Goal: Task Accomplishment & Management: Manage account settings

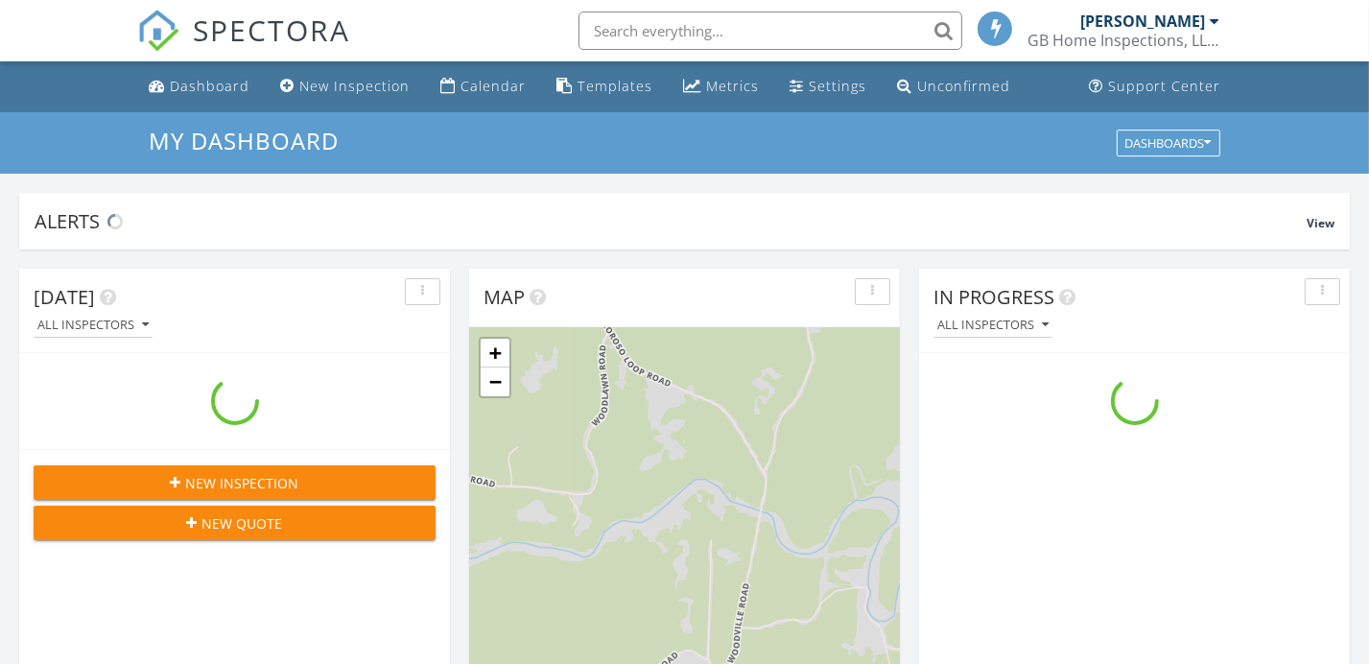
scroll to position [1775, 1399]
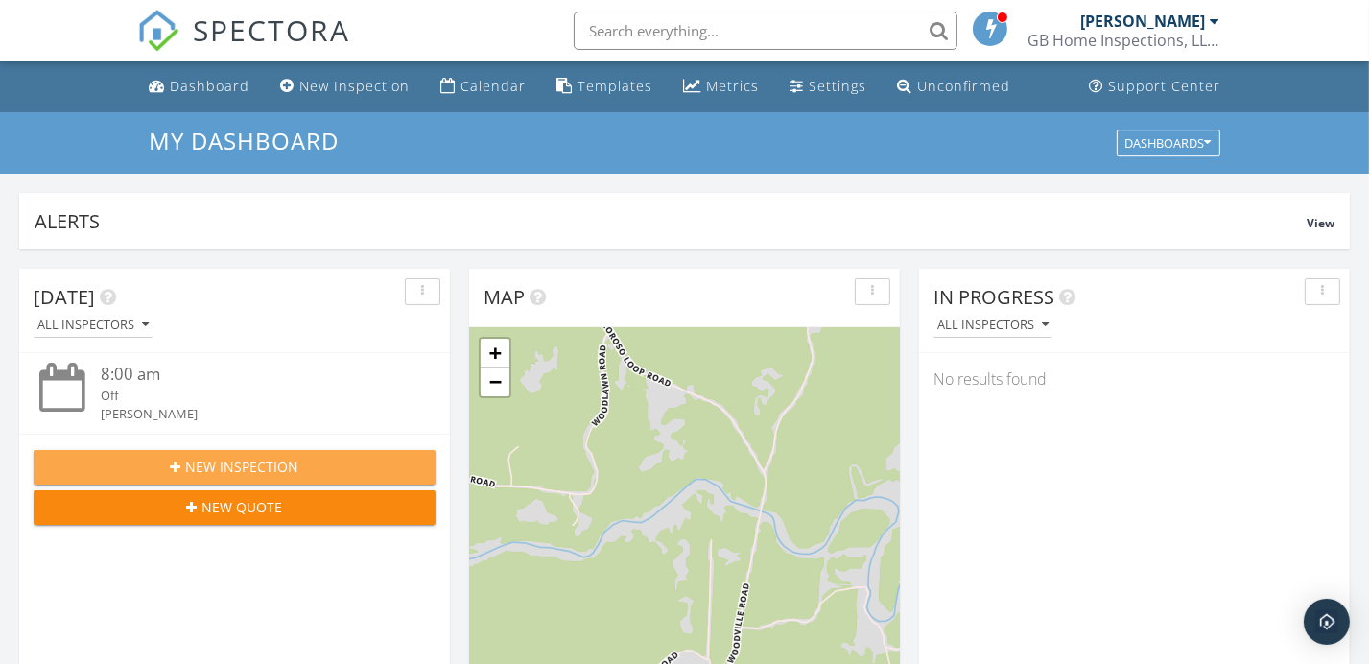
click at [251, 472] on span "New Inspection" at bounding box center [242, 467] width 113 height 20
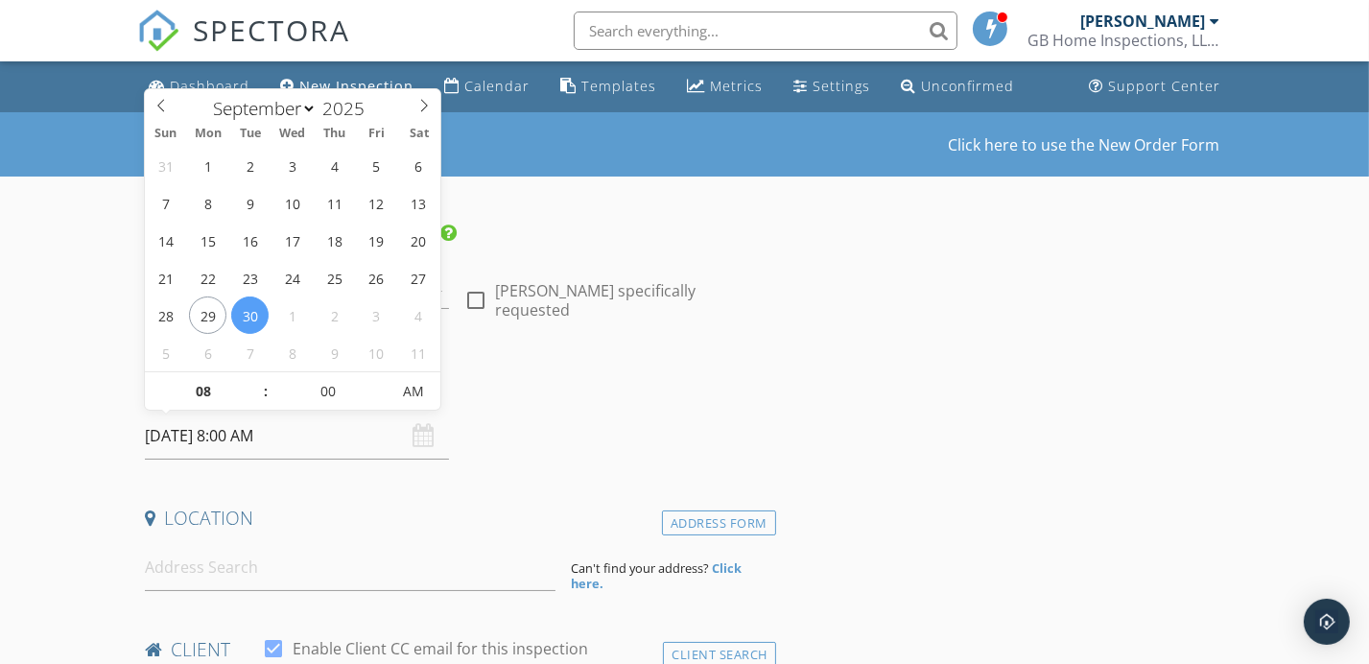
click at [265, 437] on input "09/30/2025 8:00 AM" at bounding box center [297, 436] width 304 height 47
select select "9"
type input "10/02/2025 8:00 AM"
type input "09"
type input "10/02/2025 9:00 AM"
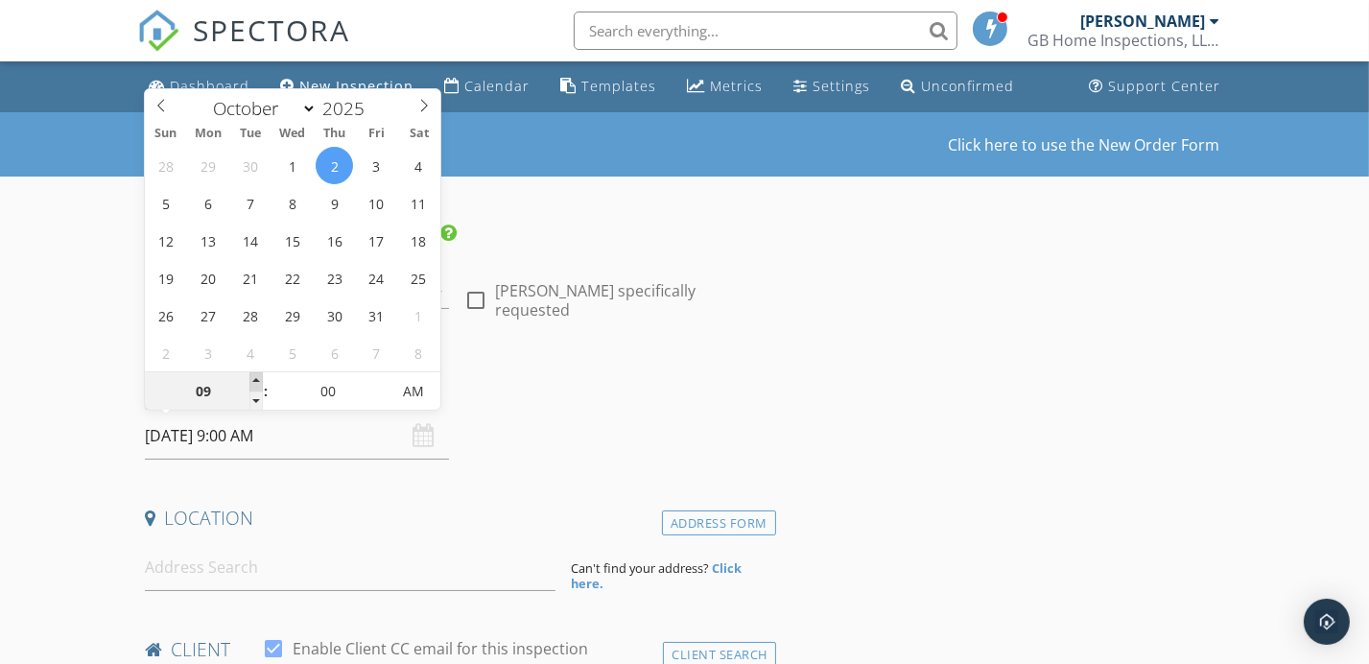
click at [259, 380] on span at bounding box center [255, 381] width 13 height 19
type input "10"
type input "[DATE] 10:00 AM"
click at [259, 380] on span at bounding box center [255, 381] width 13 height 19
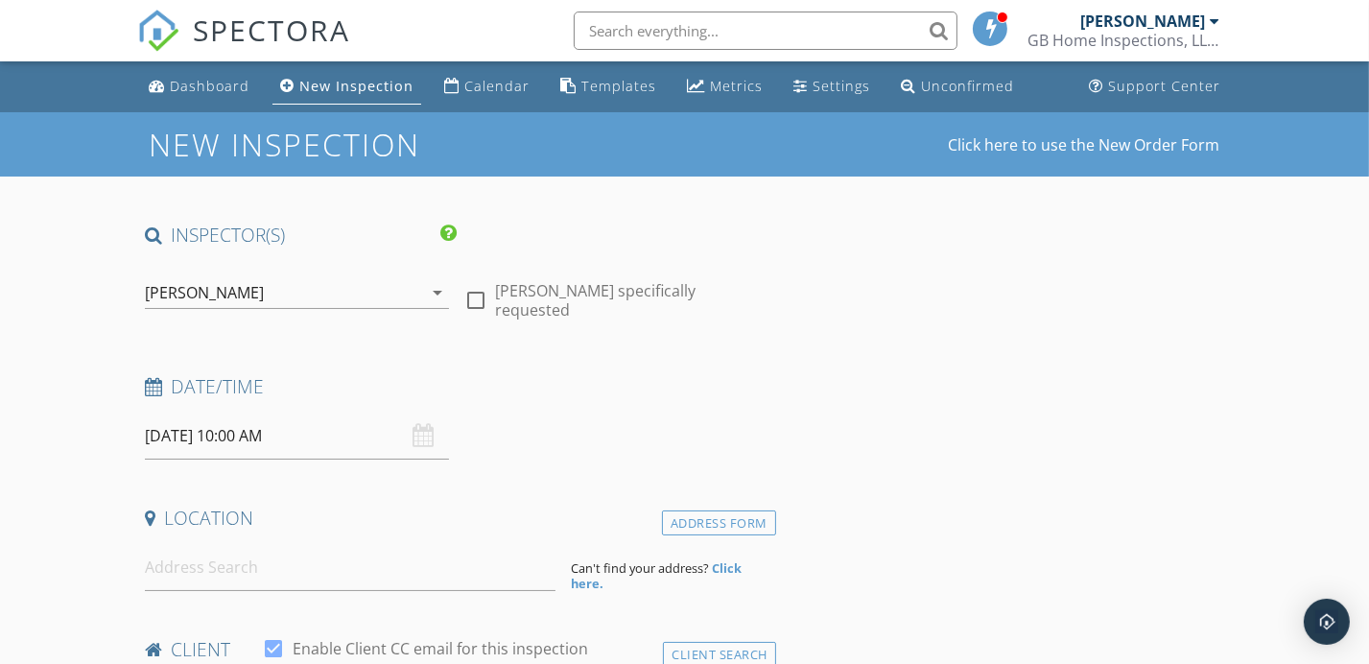
click at [583, 399] on div "Date/Time" at bounding box center [456, 393] width 639 height 38
click at [377, 558] on input at bounding box center [350, 567] width 411 height 47
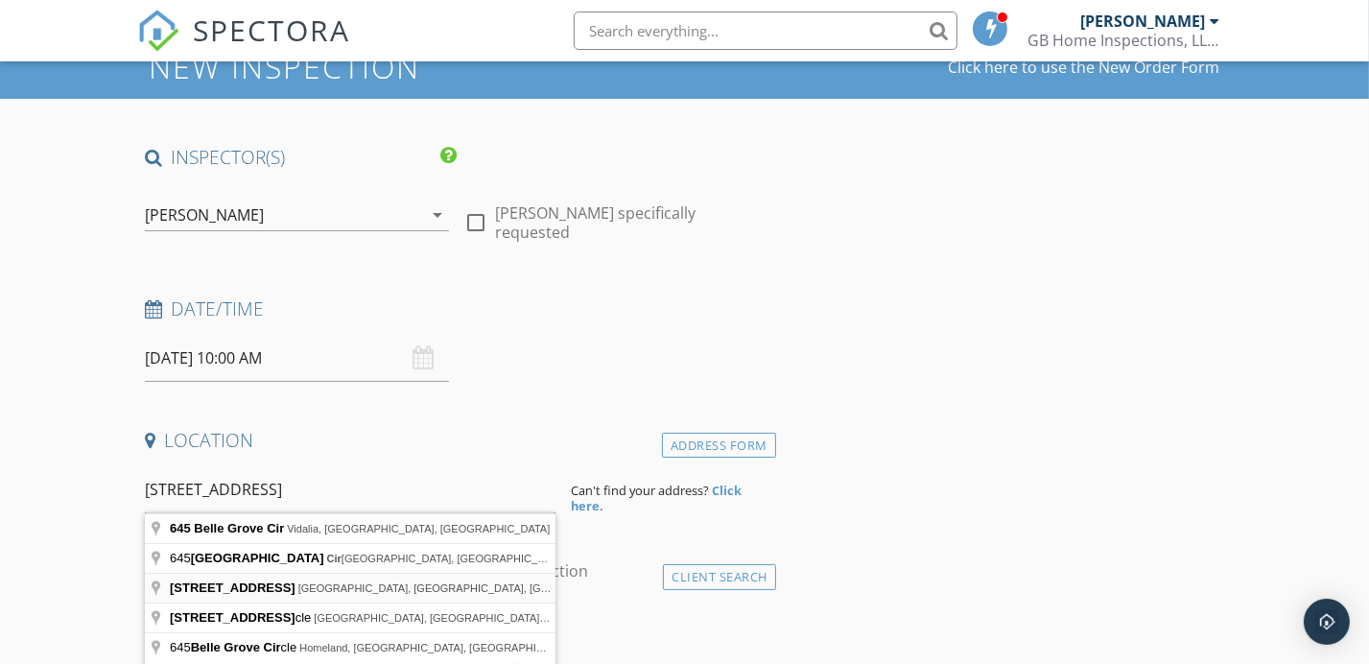
scroll to position [128, 0]
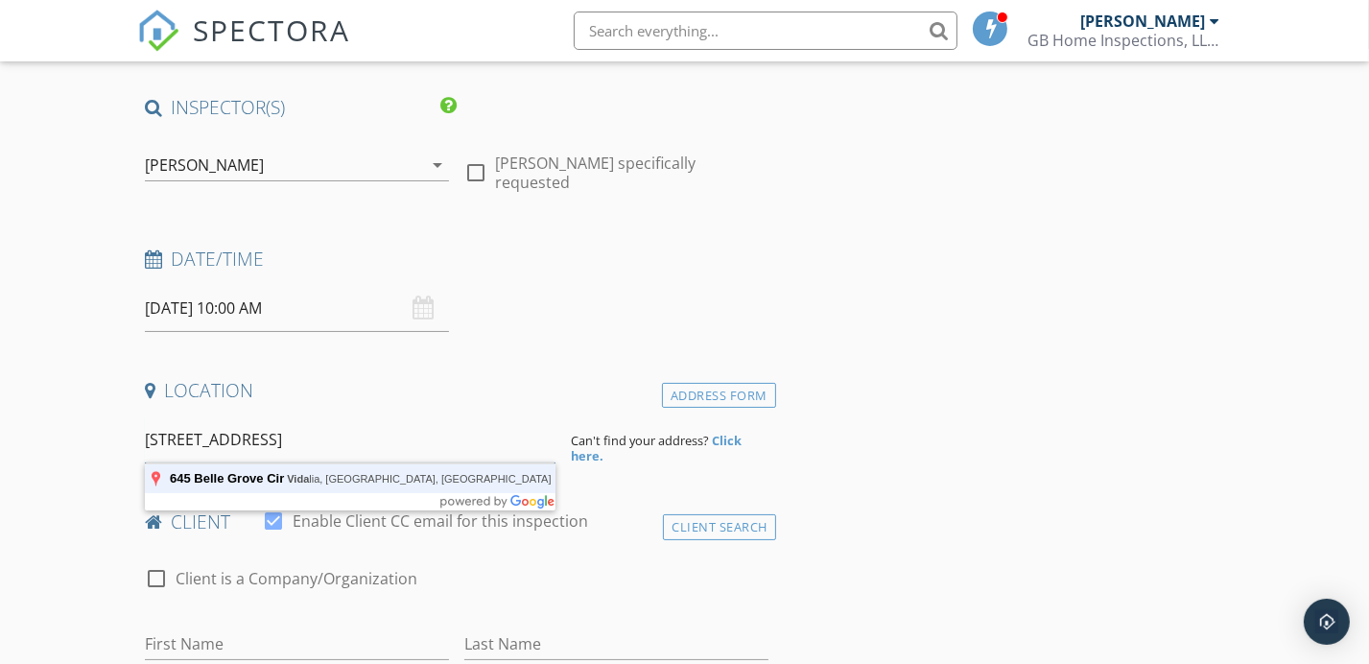
type input "645 Belle Grove Cir, Vidalia, LA, USA"
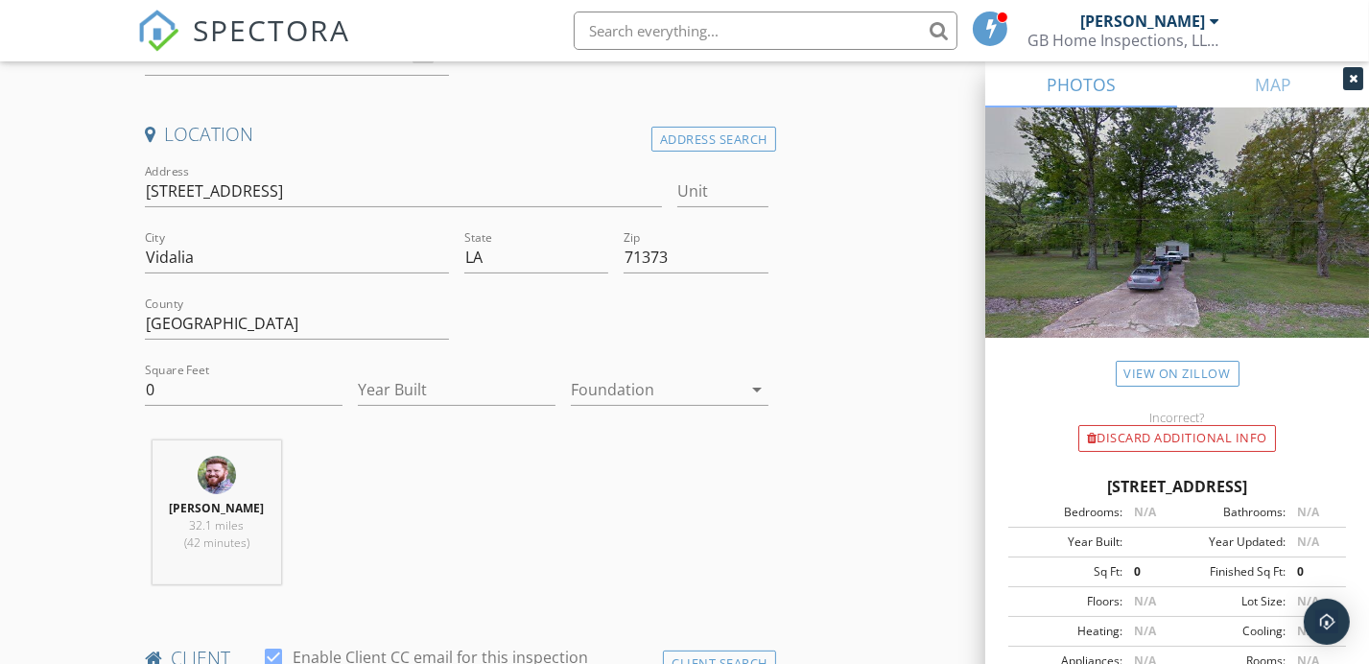
scroll to position [639, 0]
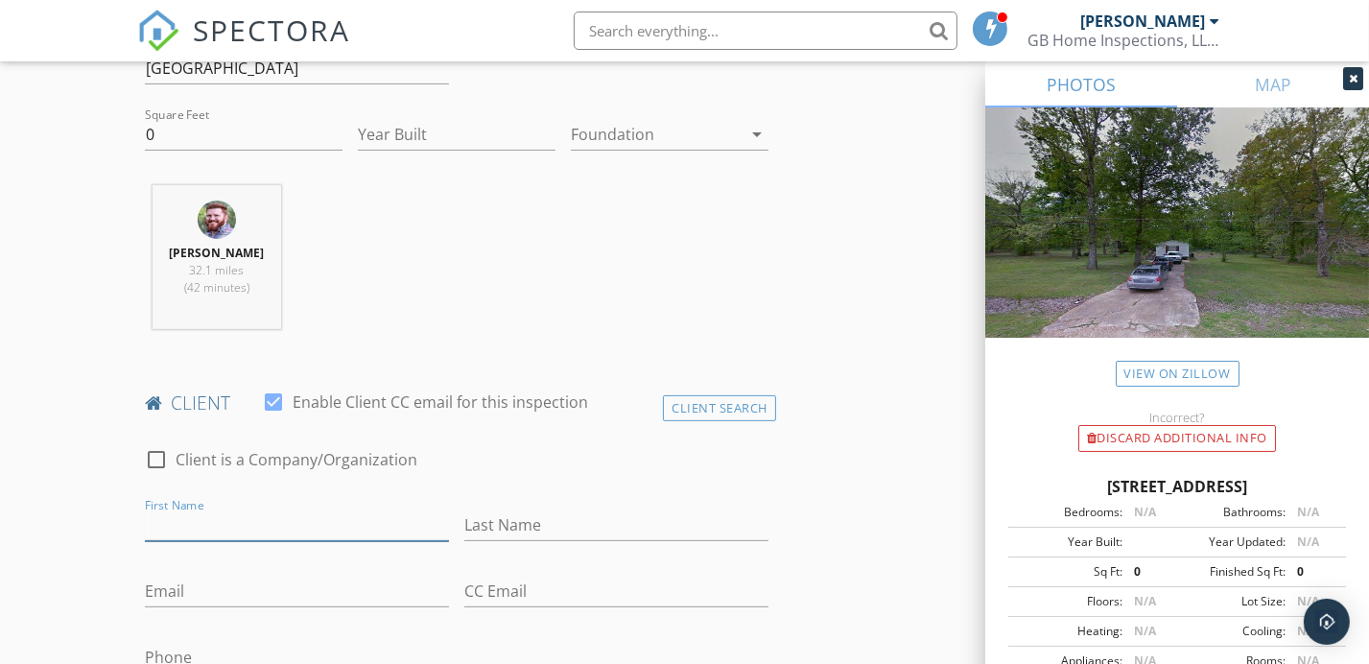
click at [345, 514] on input "First Name" at bounding box center [297, 525] width 304 height 32
click at [684, 398] on div "Client Search" at bounding box center [719, 408] width 113 height 26
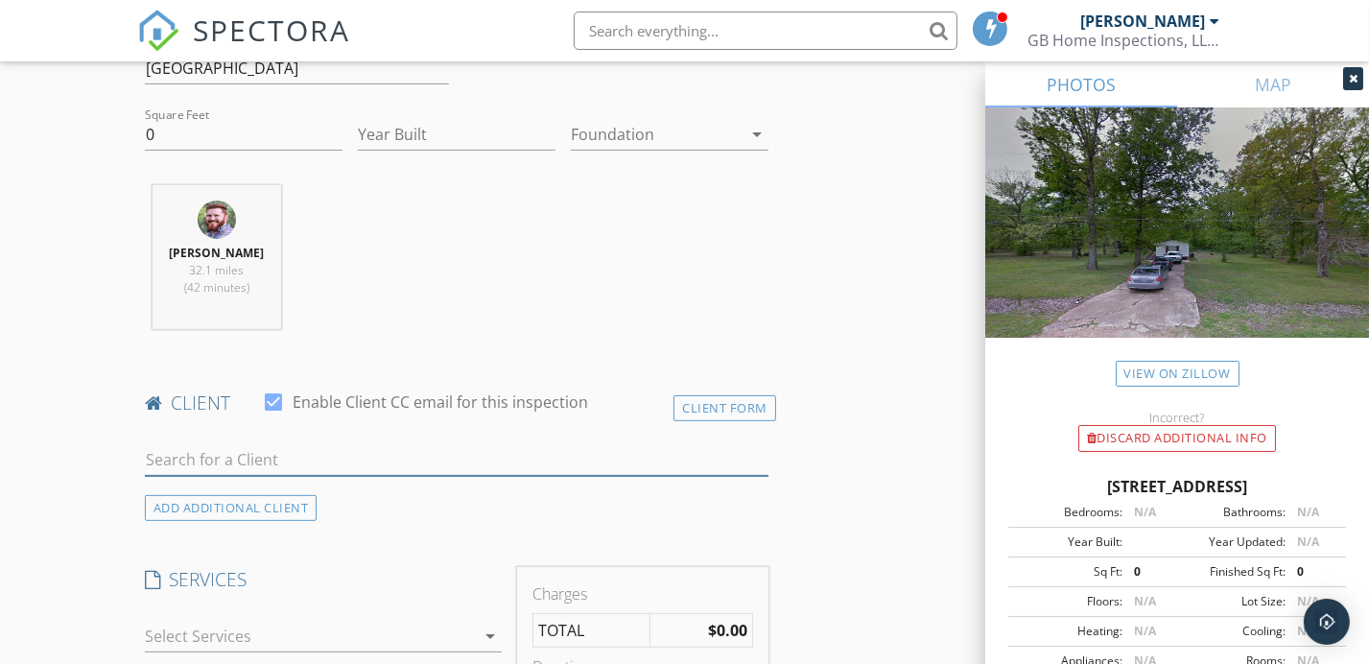
click at [352, 446] on input "text" at bounding box center [457, 460] width 624 height 32
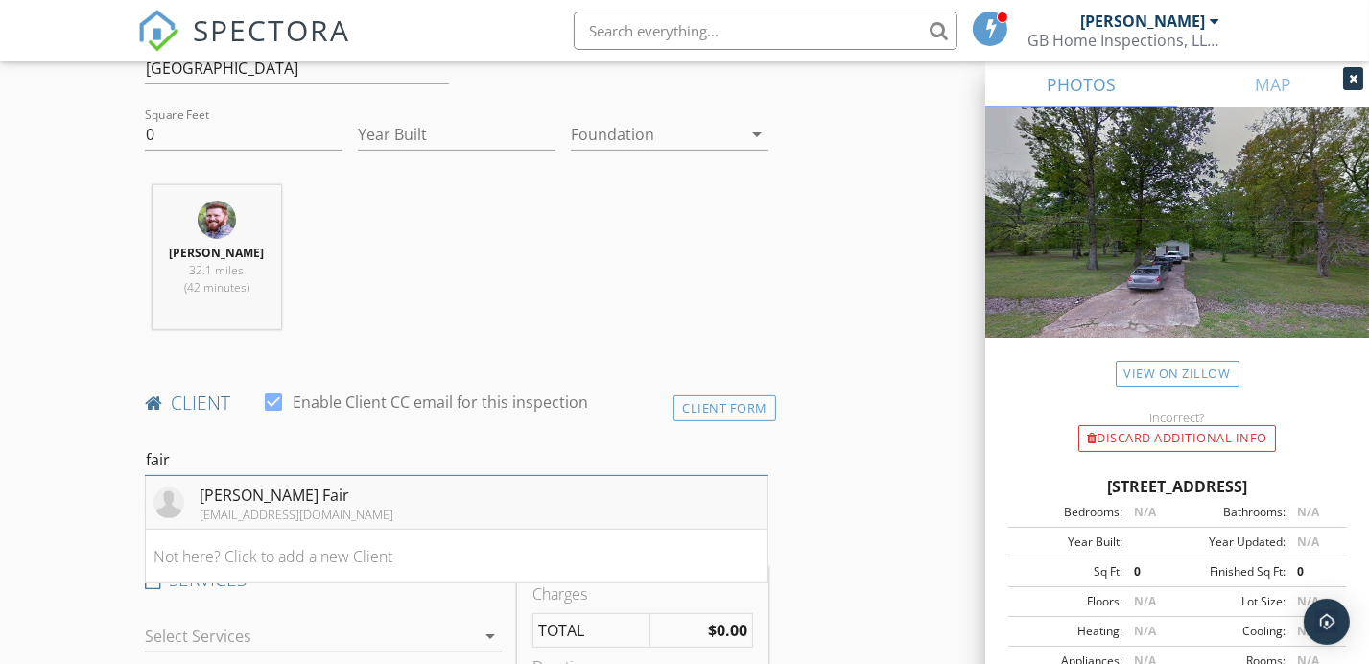
type input "fair"
click at [287, 492] on div "[PERSON_NAME] Fair" at bounding box center [297, 495] width 194 height 23
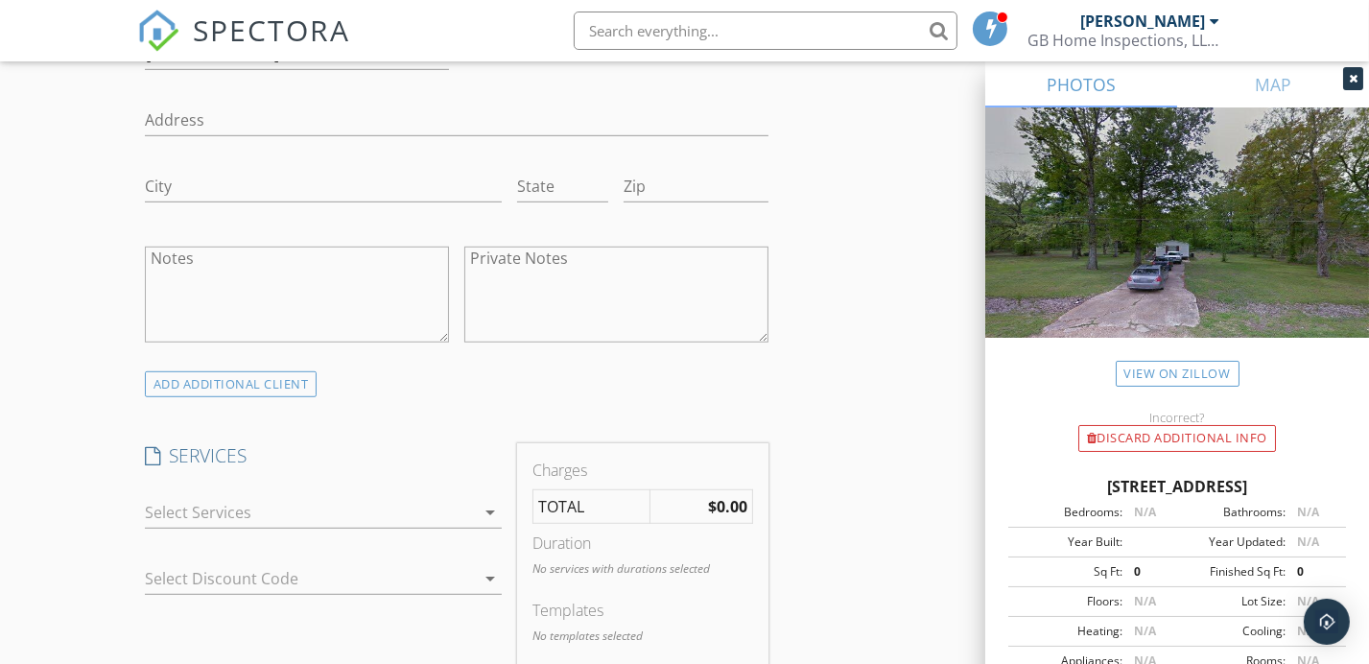
scroll to position [1279, 0]
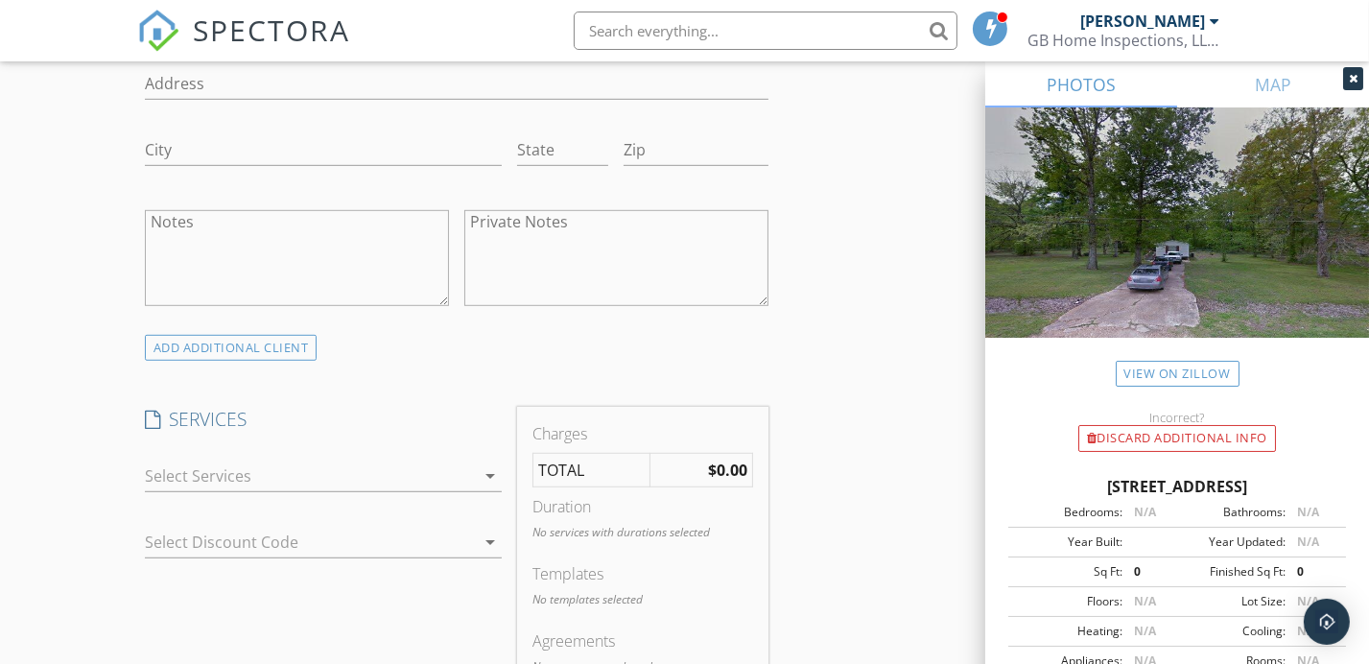
click at [492, 469] on icon "arrow_drop_down" at bounding box center [490, 475] width 23 height 23
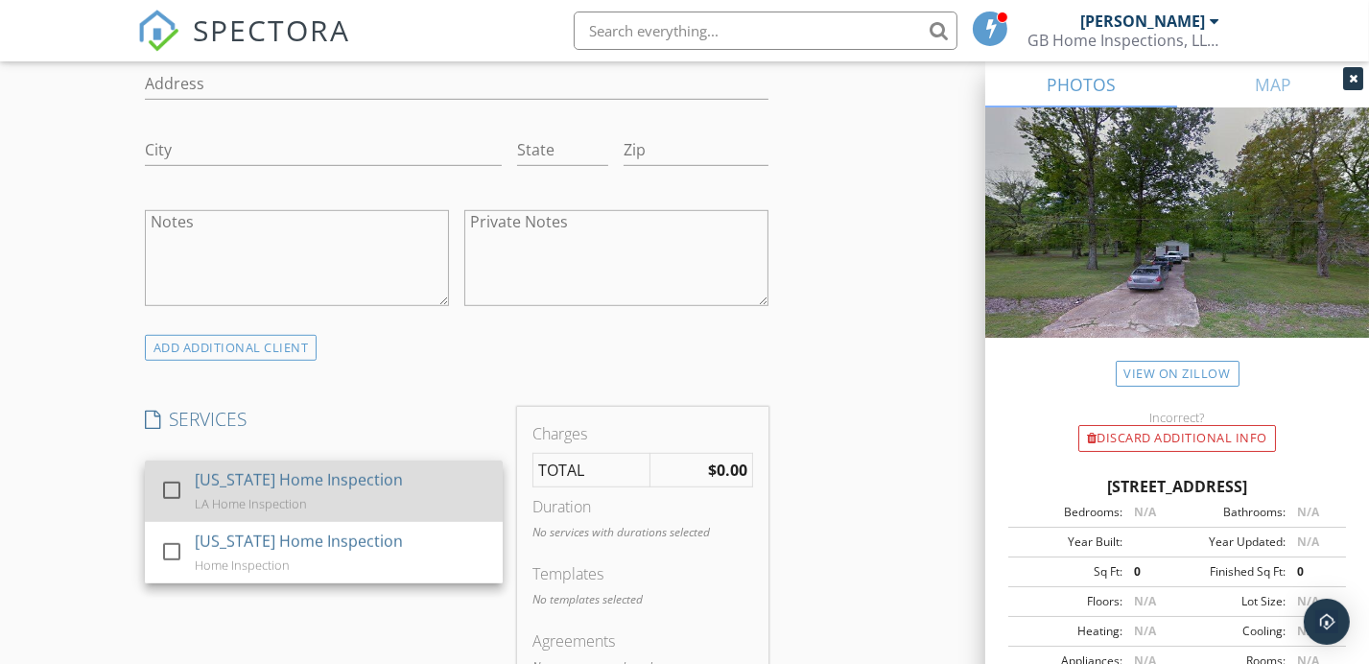
click at [166, 480] on div at bounding box center [171, 490] width 33 height 33
checkbox input "false"
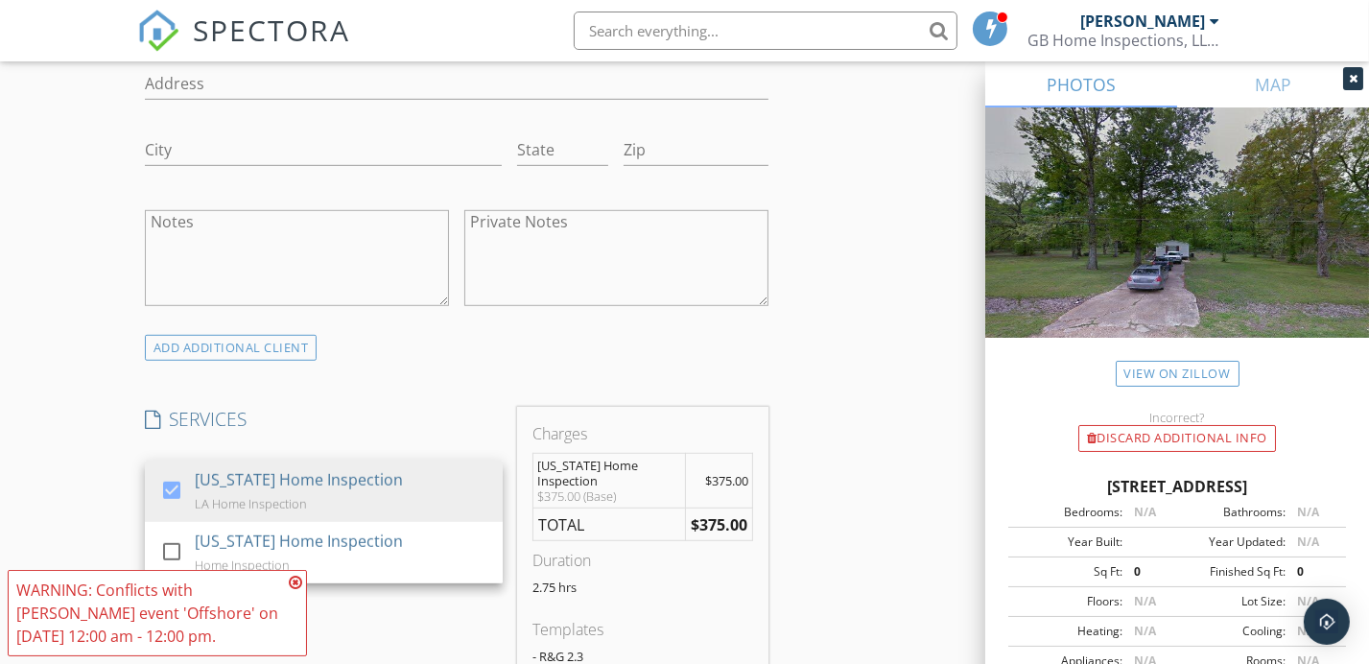
click at [89, 472] on div "New Inspection Click here to use the New Order Form INSPECTOR(S) check_box Greg…" at bounding box center [684, 605] width 1369 height 3545
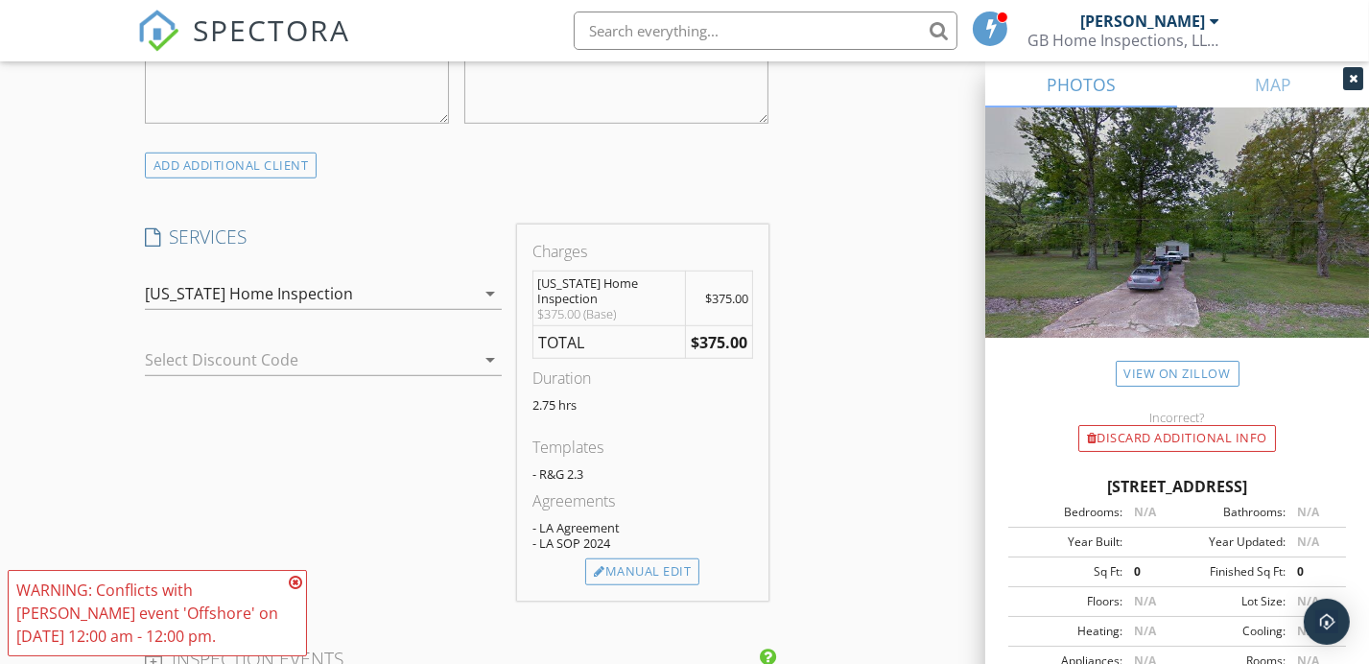
scroll to position [1535, 0]
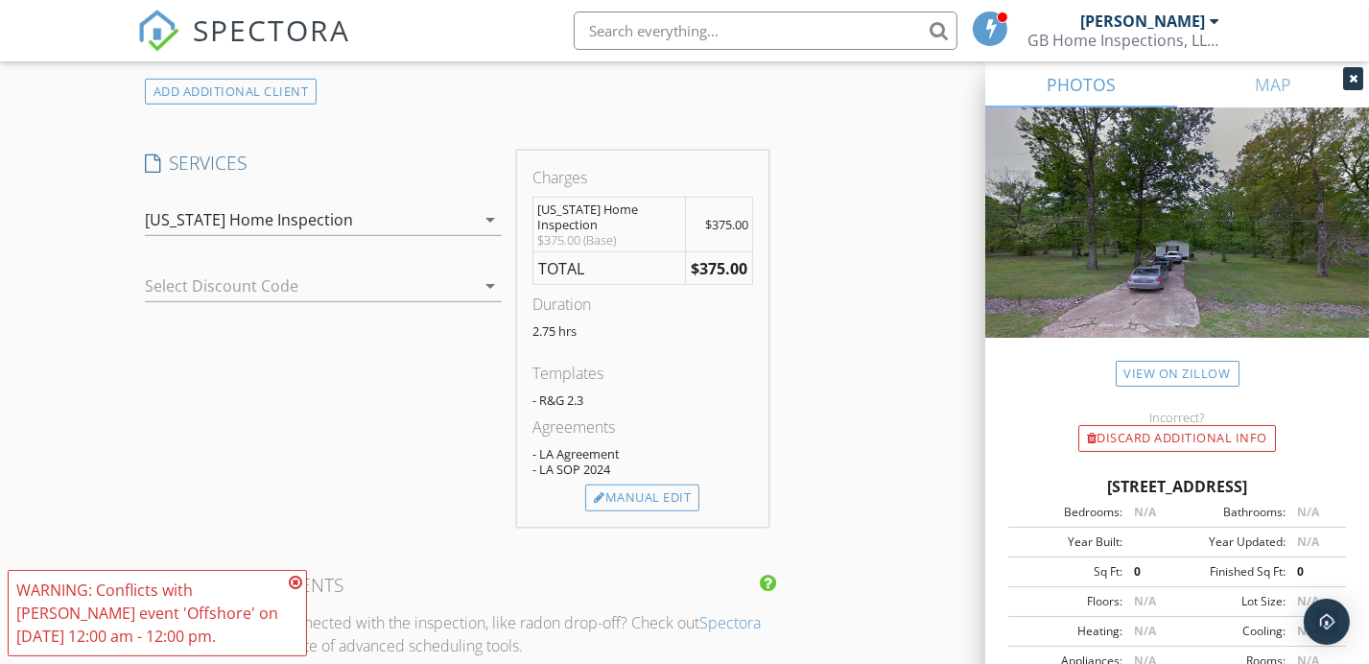
click at [293, 581] on icon at bounding box center [295, 582] width 13 height 15
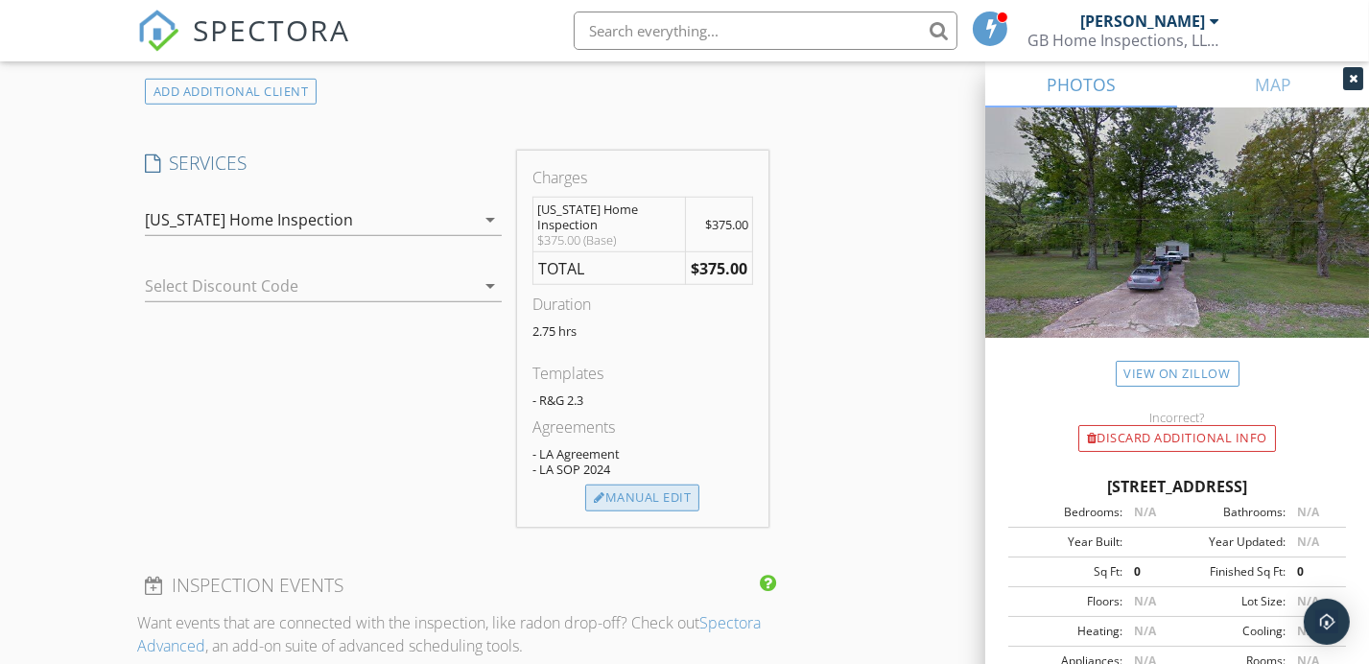
click at [642, 492] on div "Manual Edit" at bounding box center [642, 498] width 114 height 27
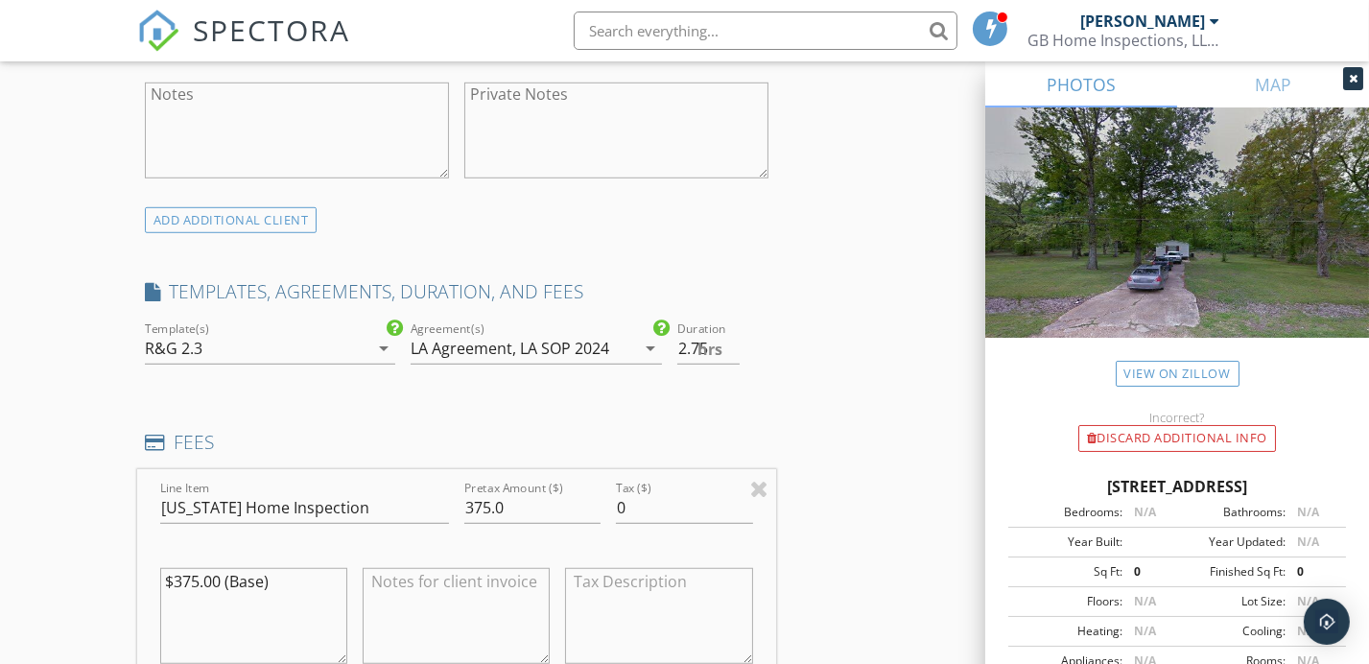
scroll to position [1279, 0]
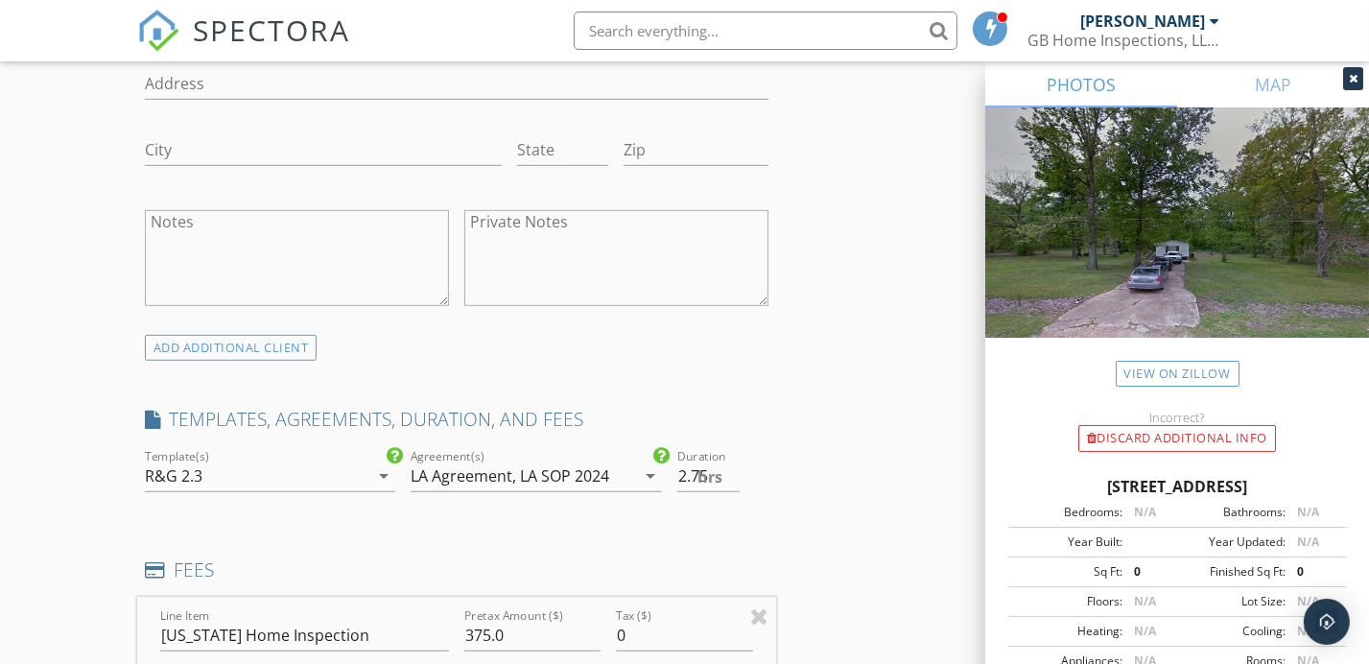
click at [378, 476] on icon "arrow_drop_down" at bounding box center [383, 475] width 23 height 23
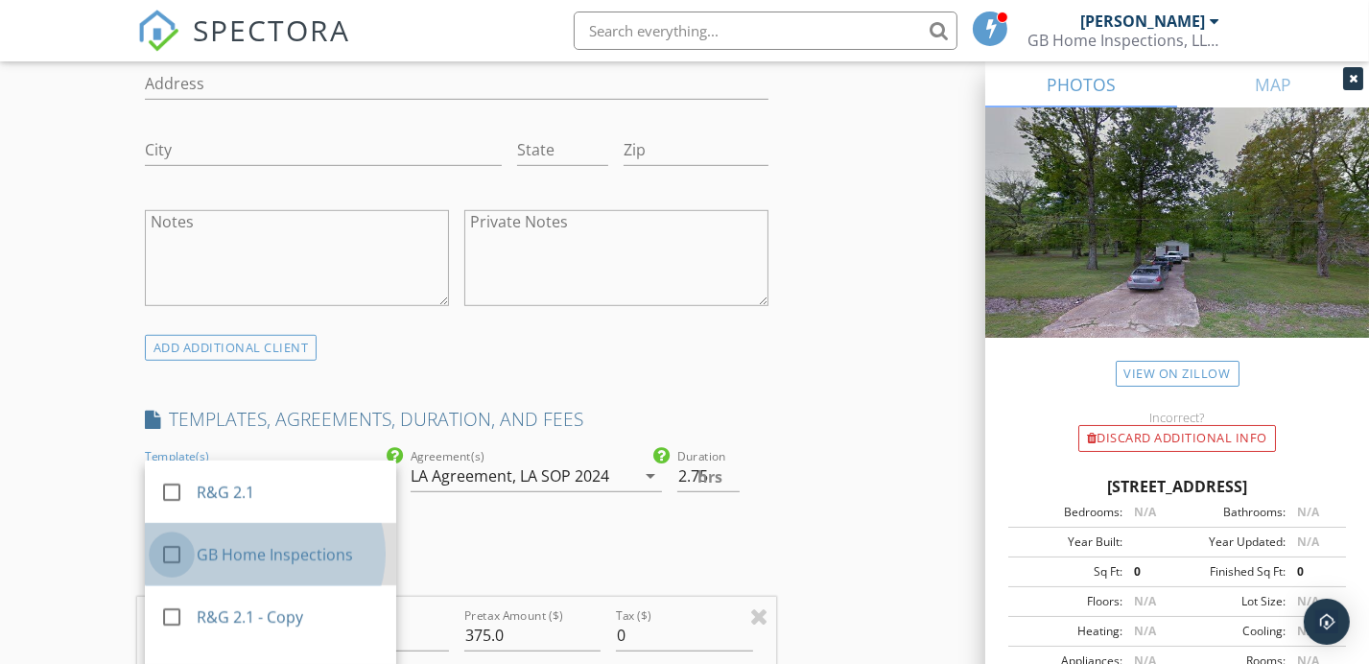
click at [172, 554] on div at bounding box center [171, 554] width 33 height 33
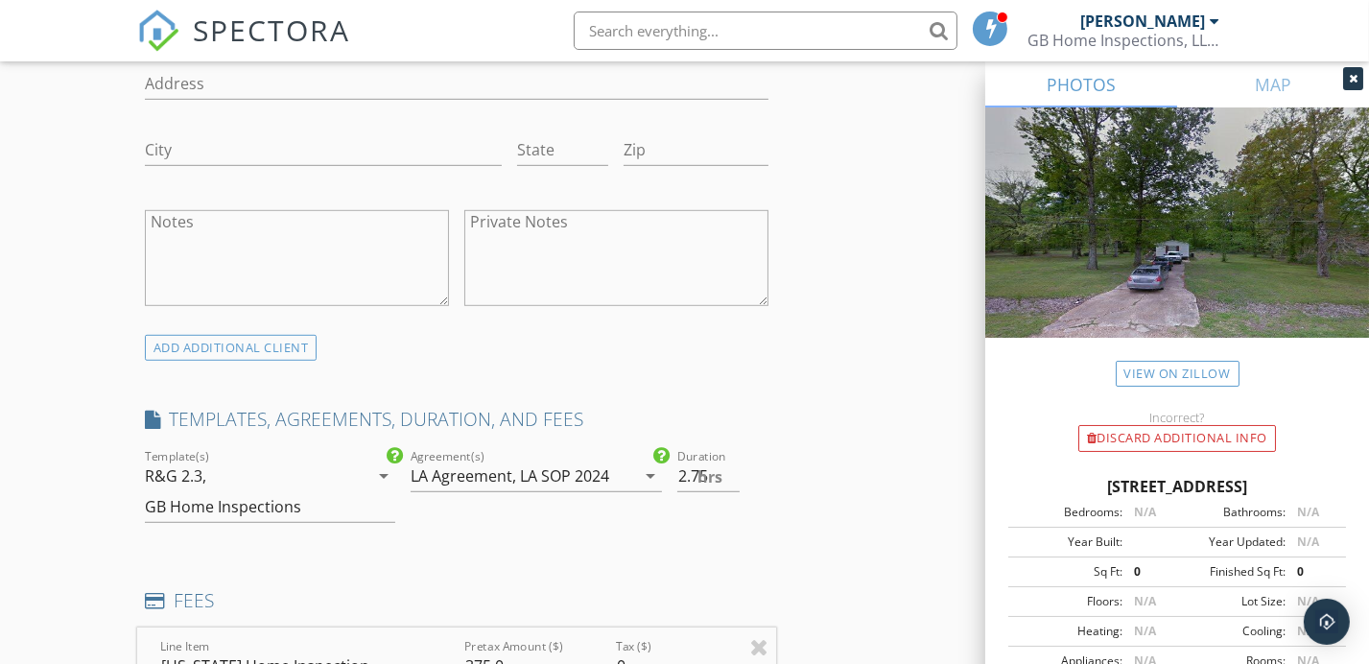
scroll to position [1535, 0]
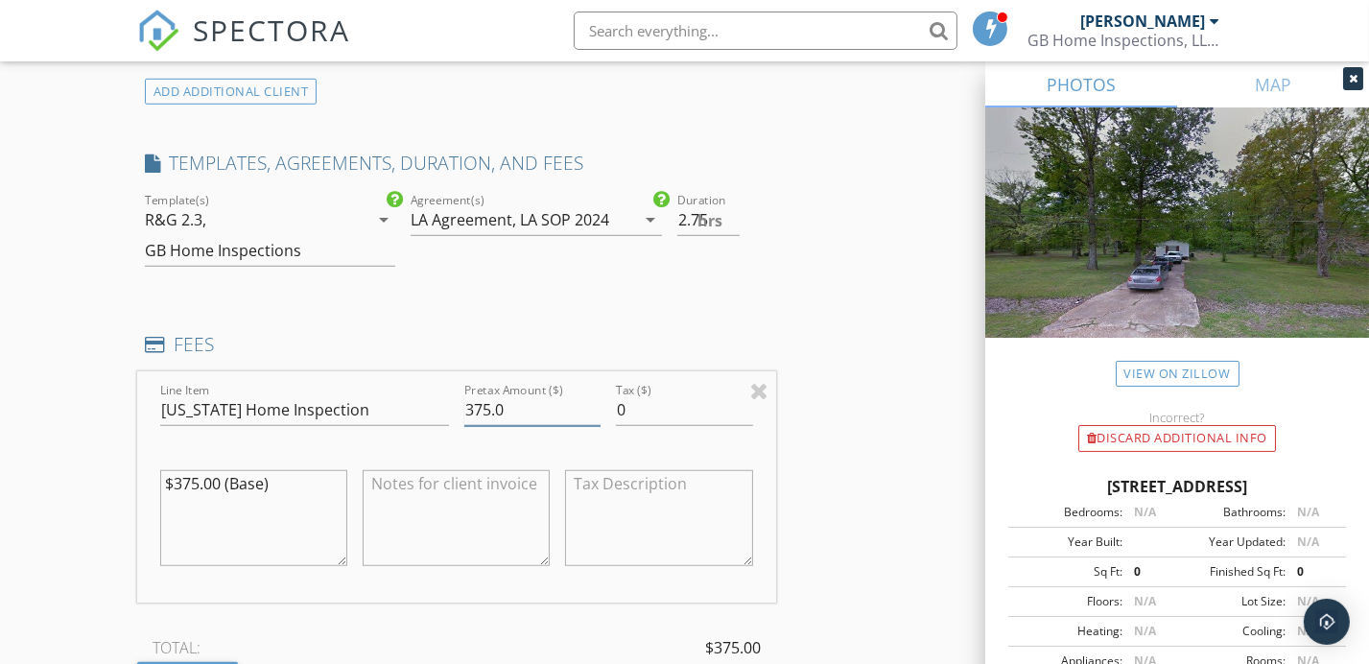
click at [488, 394] on input "375.0" at bounding box center [532, 410] width 136 height 32
type input "350.0"
click at [869, 352] on div "INSPECTOR(S) check_box Greg Bunch PRIMARY check_box_outline_blank Ross Bravata …" at bounding box center [685, 479] width 1096 height 3585
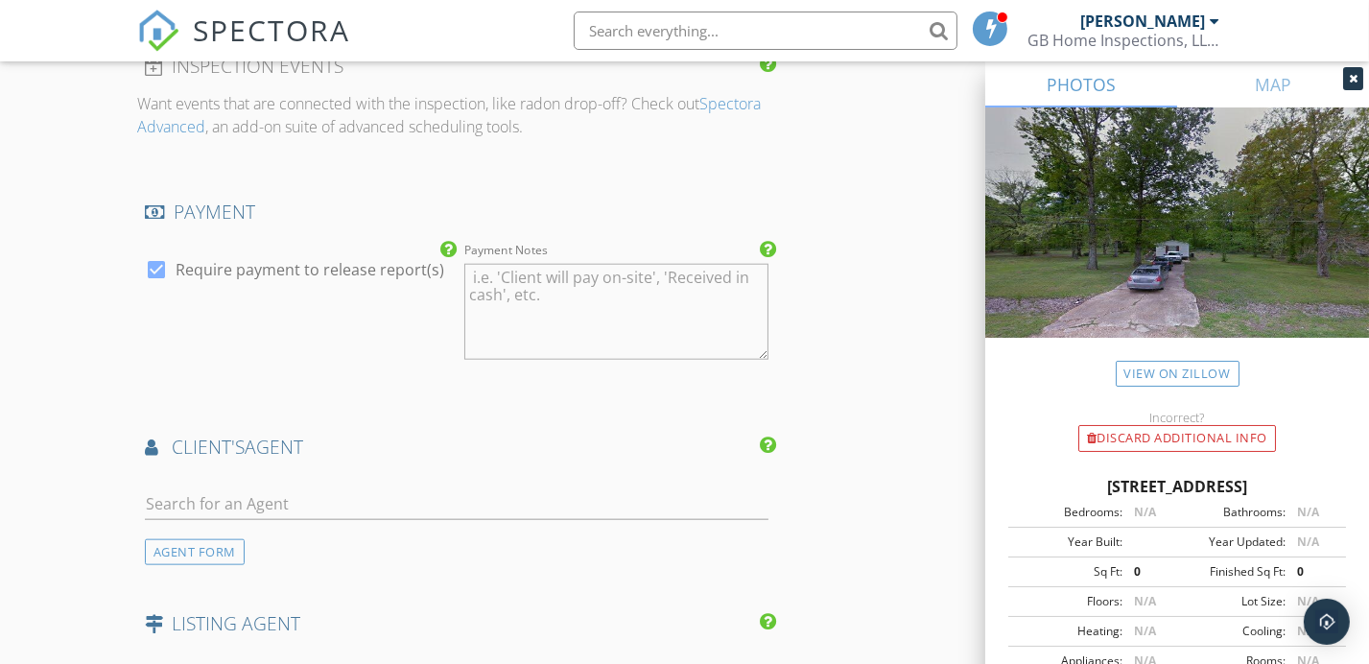
scroll to position [2303, 0]
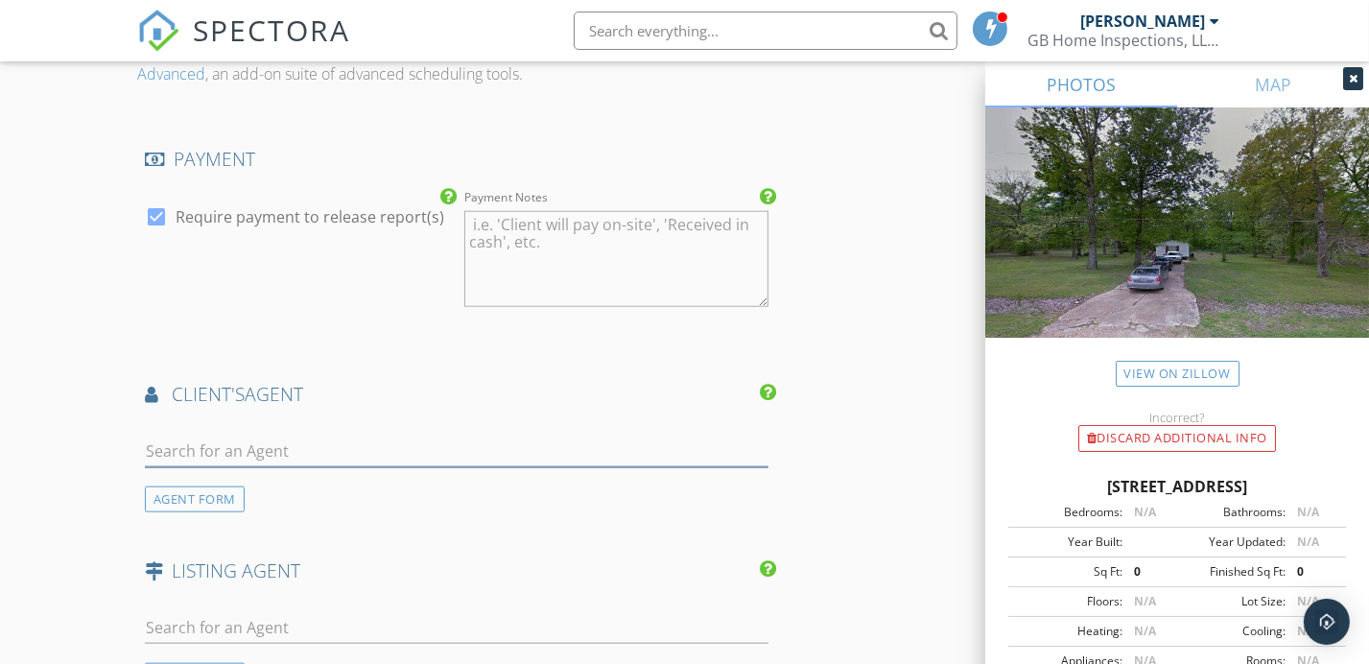
click at [419, 436] on input "text" at bounding box center [457, 452] width 624 height 32
click at [211, 486] on div "AGENT FORM" at bounding box center [195, 499] width 100 height 26
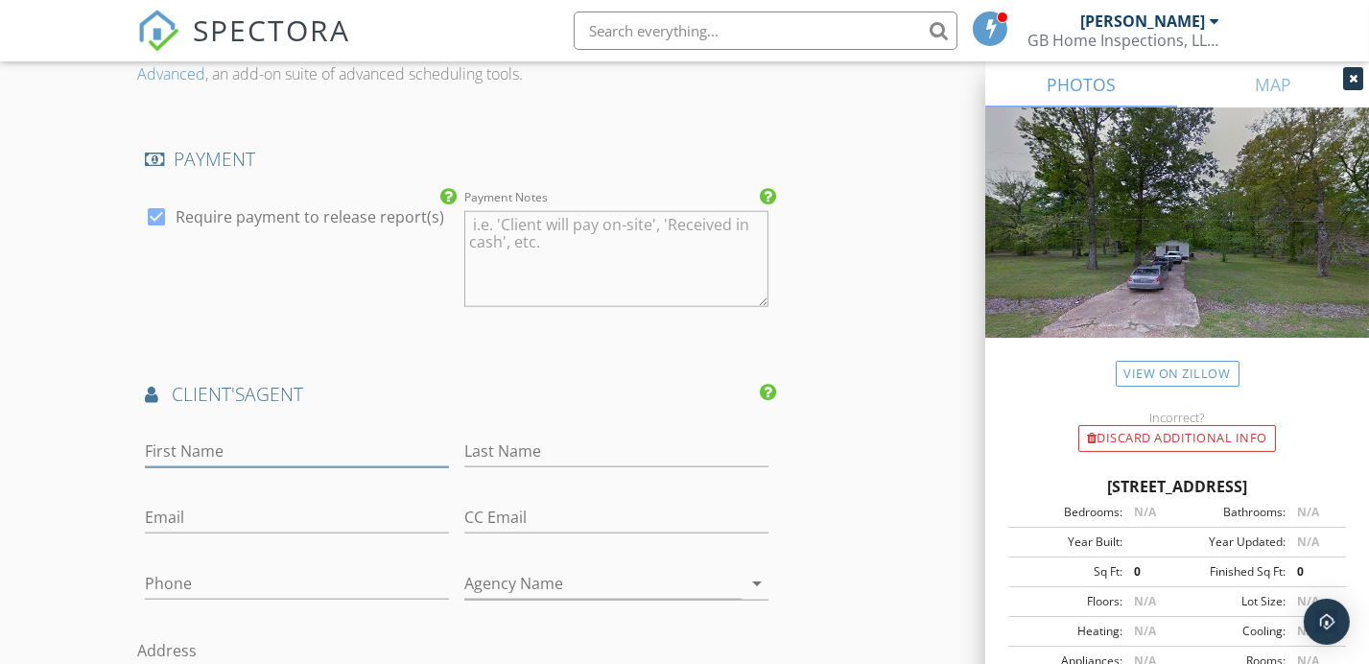
click at [255, 436] on input "First Name" at bounding box center [297, 452] width 304 height 32
type input "[PERSON_NAME]"
click at [485, 436] on input "Last Name" at bounding box center [616, 452] width 304 height 32
type input "Merriet"
click at [383, 502] on input "Email" at bounding box center [297, 518] width 304 height 32
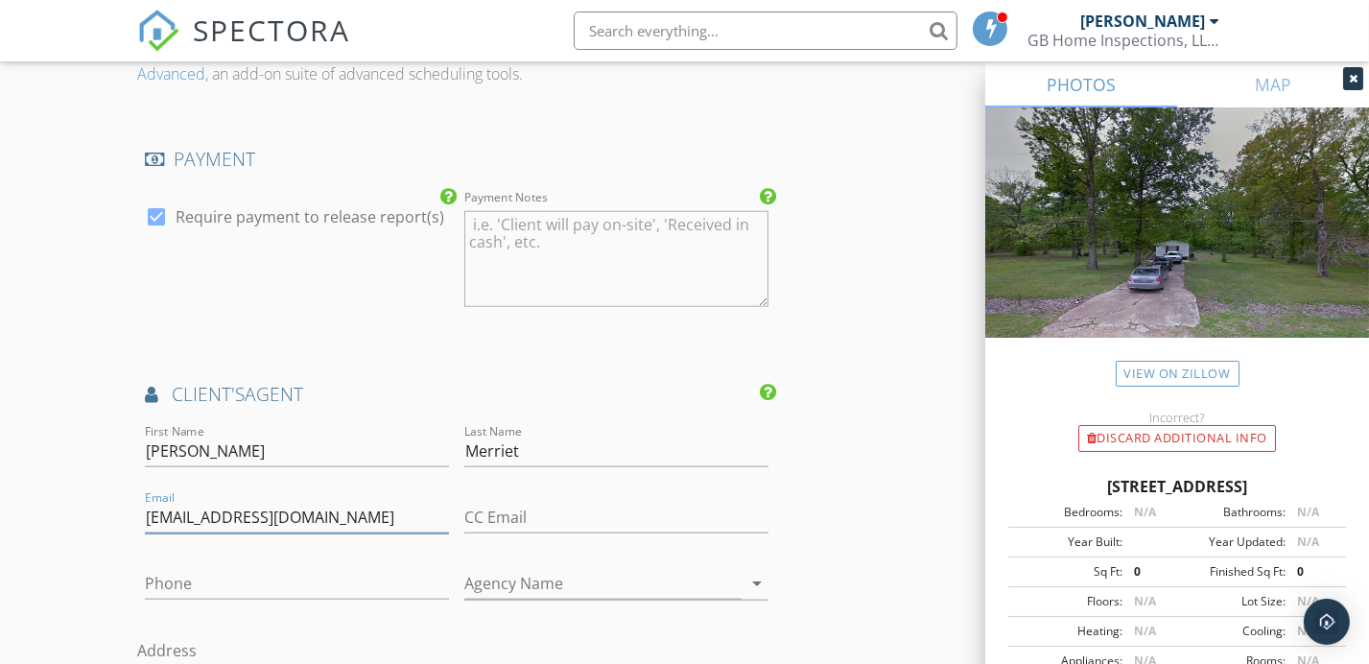
type input "Terrikennedymerriett@gmail.com"
click at [323, 568] on input "Phone" at bounding box center [297, 584] width 304 height 32
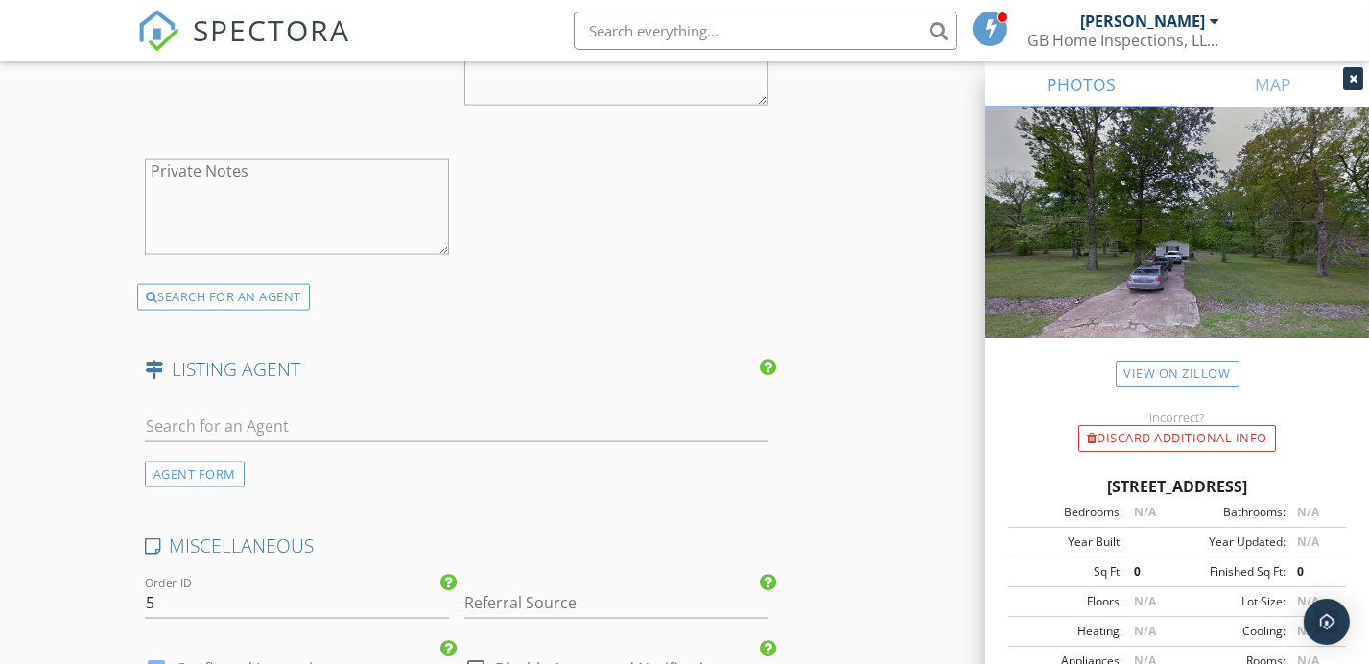
scroll to position [3198, 0]
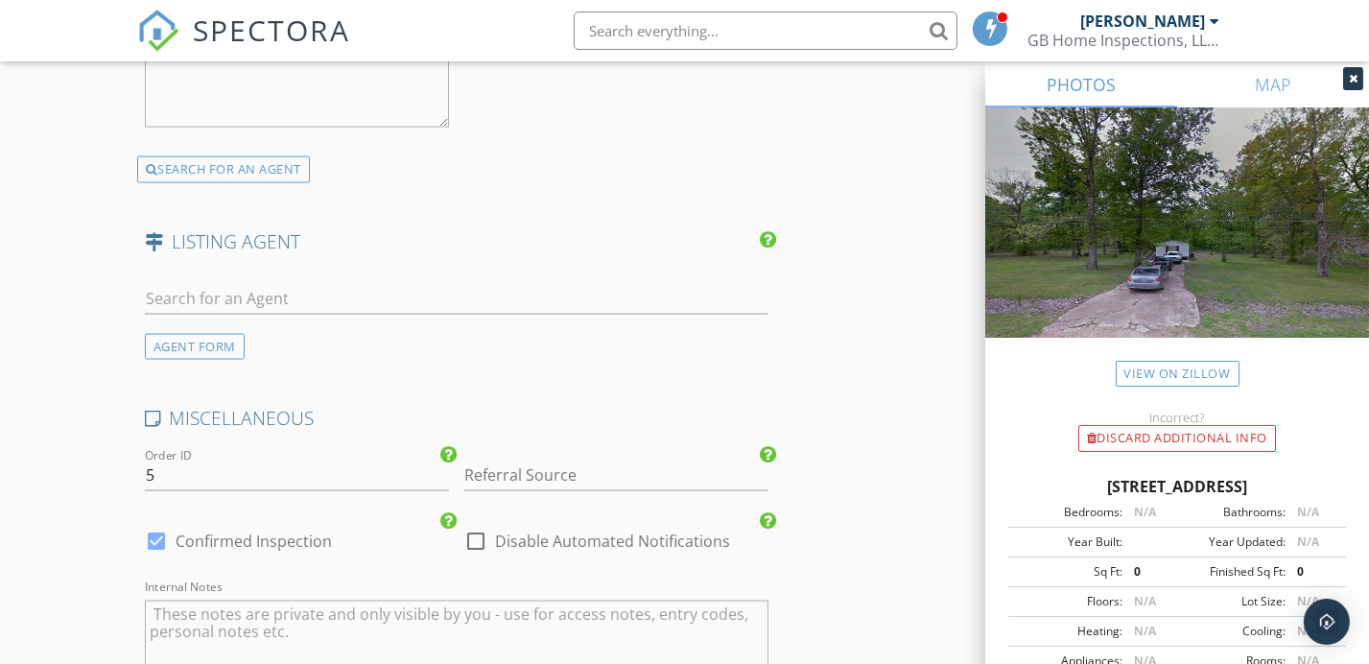
type input "[PHONE_NUMBER]"
click at [172, 460] on input "5" at bounding box center [297, 476] width 304 height 32
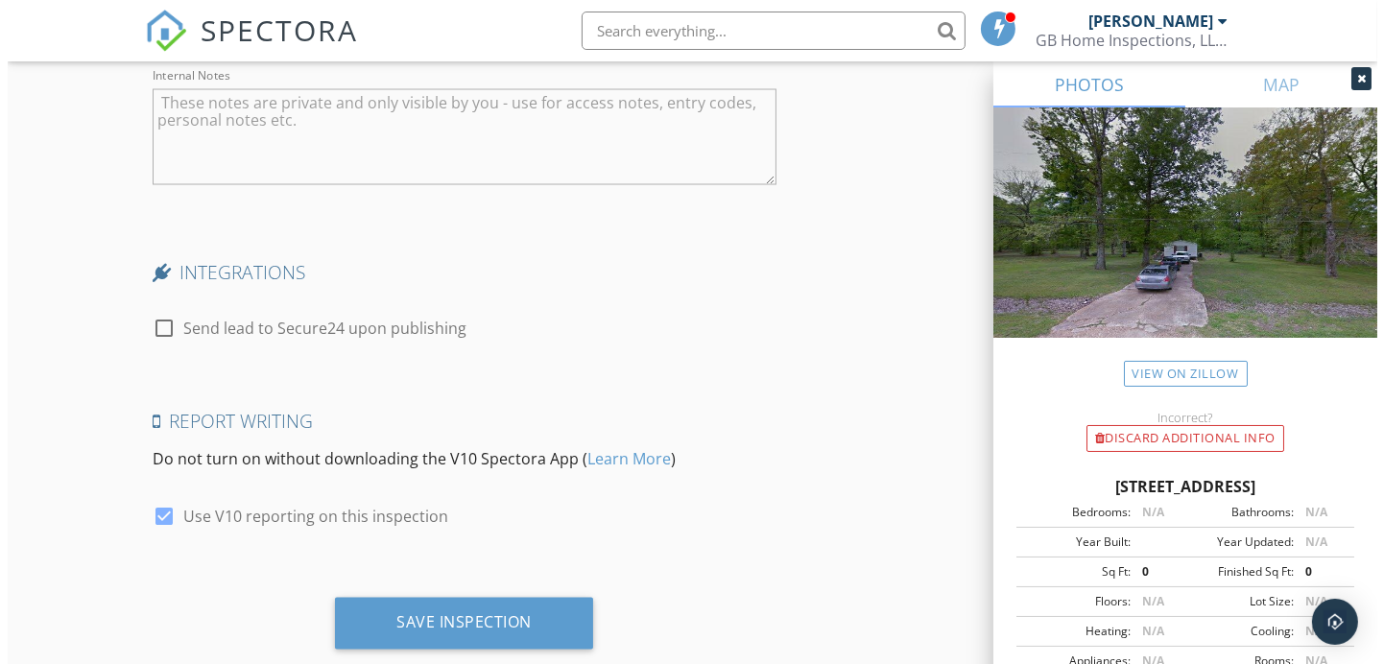
scroll to position [3716, 0]
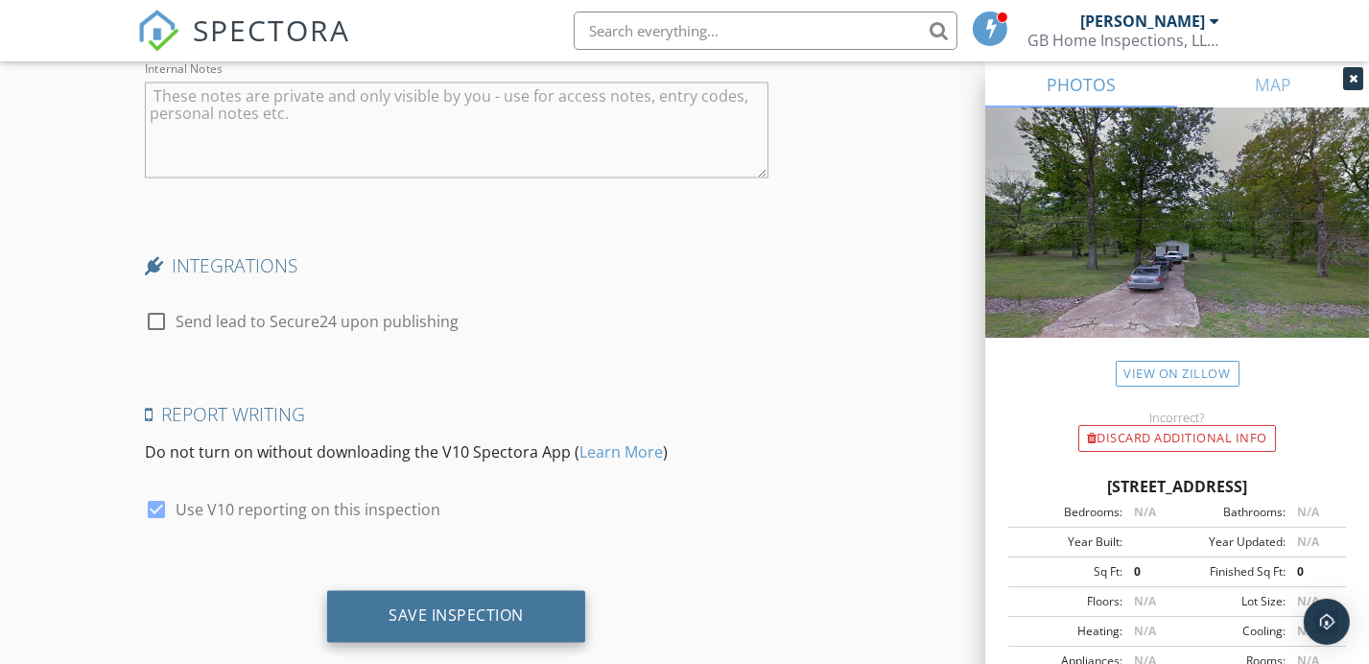
click at [485, 606] on div "Save Inspection" at bounding box center [456, 615] width 135 height 19
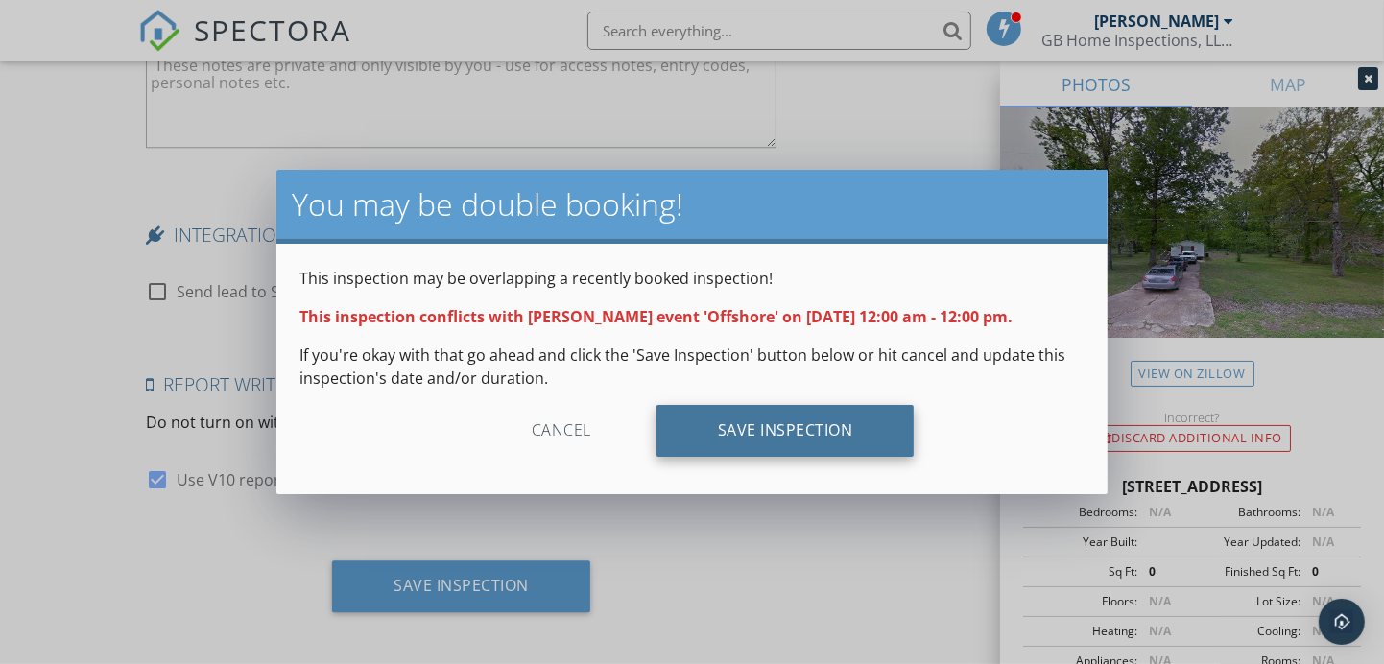
click at [716, 427] on div "Save Inspection" at bounding box center [785, 431] width 258 height 52
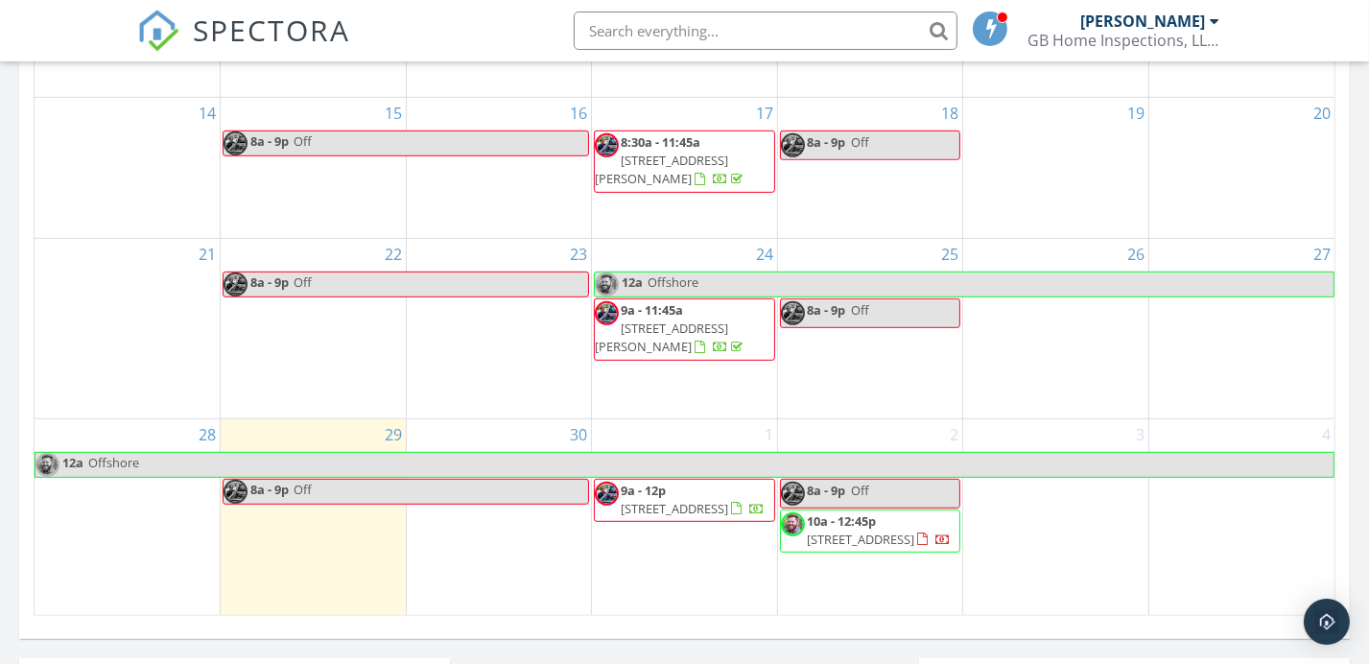
scroll to position [1151, 0]
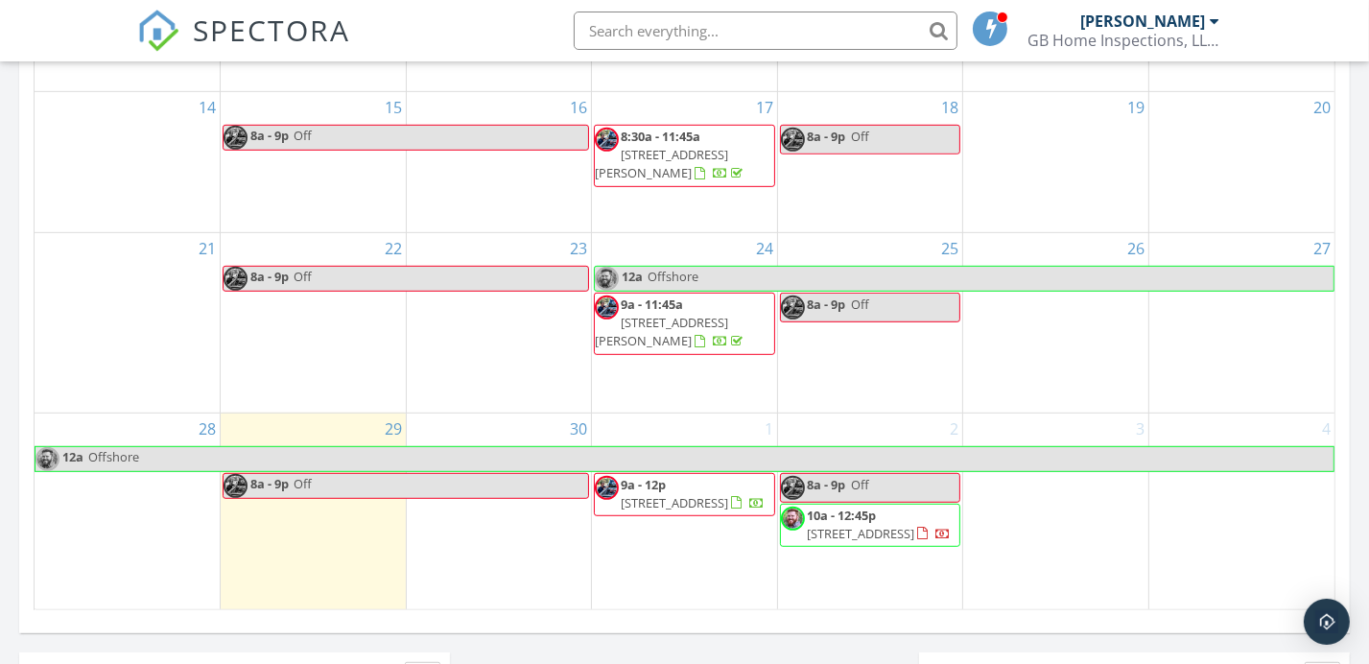
click at [893, 525] on span "[STREET_ADDRESS]" at bounding box center [860, 533] width 107 height 17
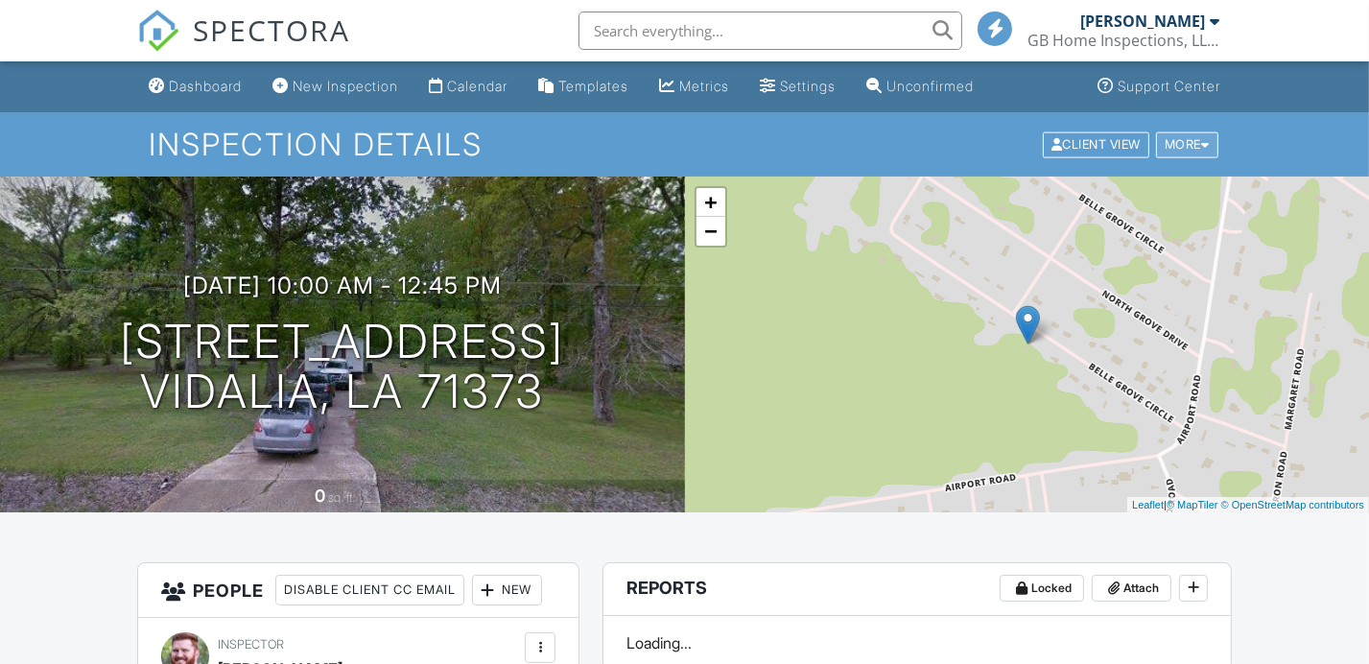
click at [1209, 144] on div at bounding box center [1205, 144] width 9 height 12
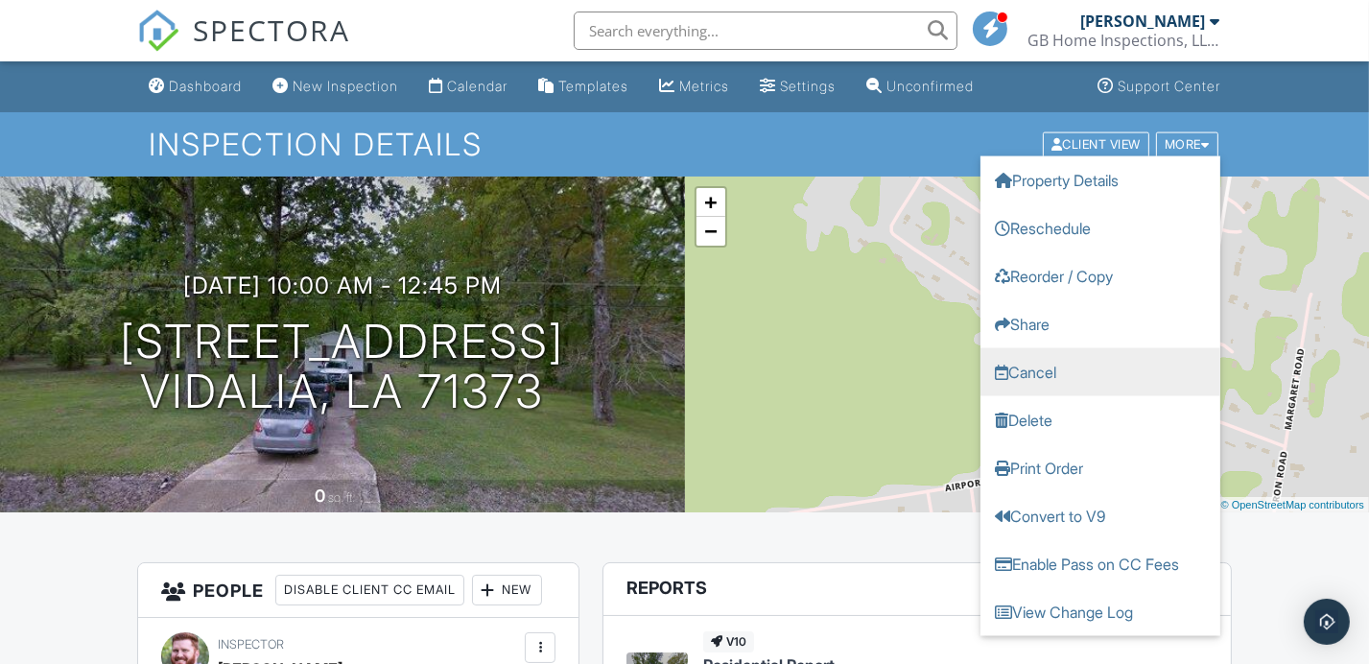
click at [1065, 363] on link "Cancel" at bounding box center [1101, 371] width 240 height 48
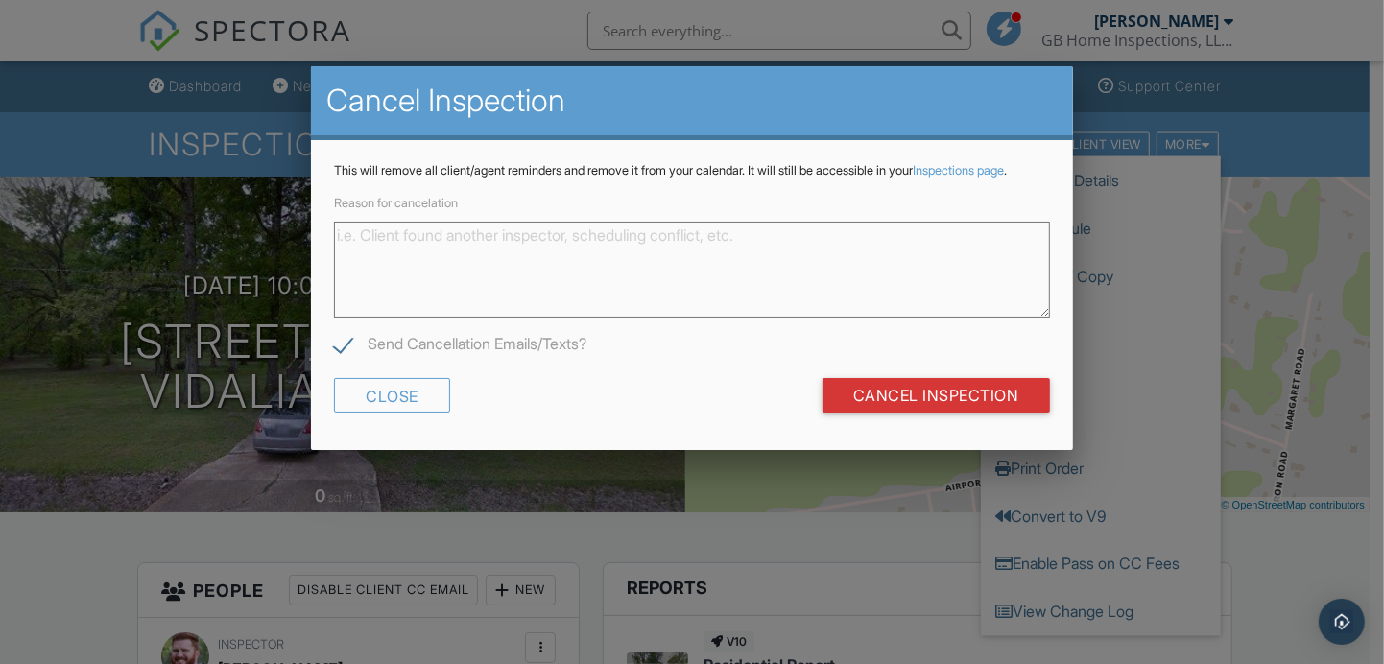
click at [427, 275] on textarea "Reason for cancelation" at bounding box center [691, 270] width 715 height 96
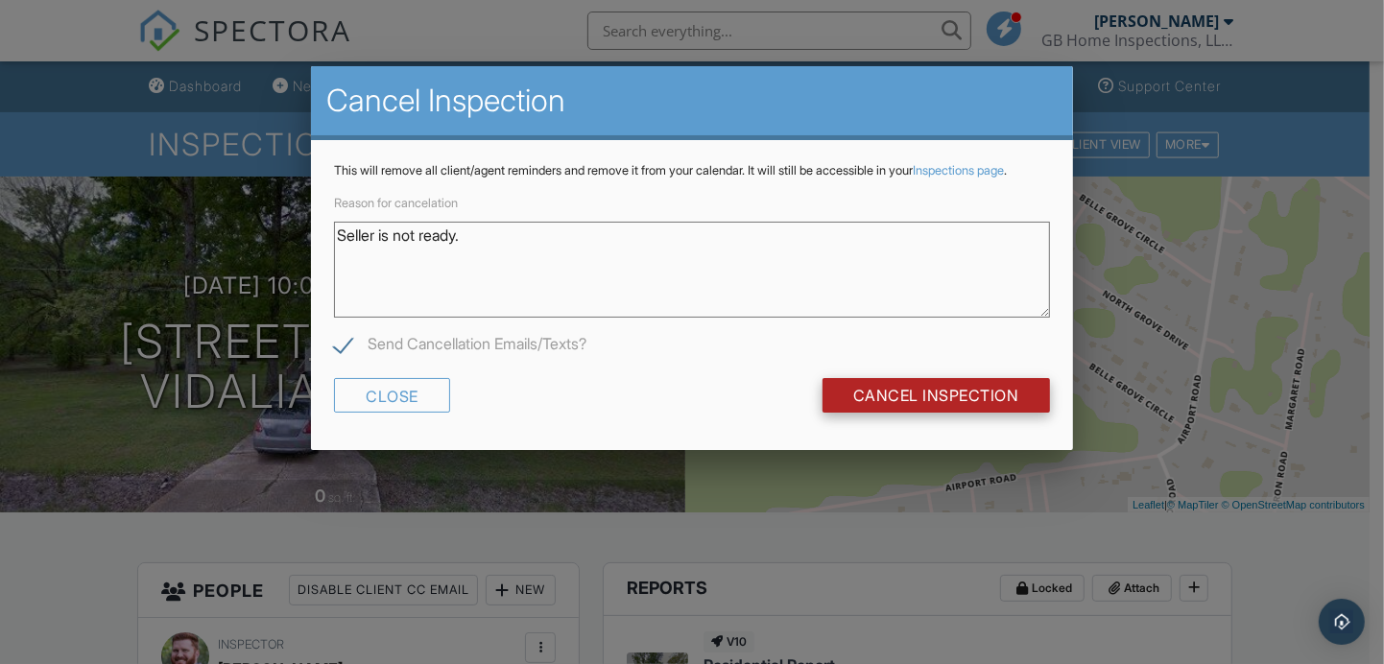
type textarea "Seller is not ready."
click at [894, 405] on input "Cancel Inspection" at bounding box center [935, 395] width 227 height 35
